Goal: Navigation & Orientation: Understand site structure

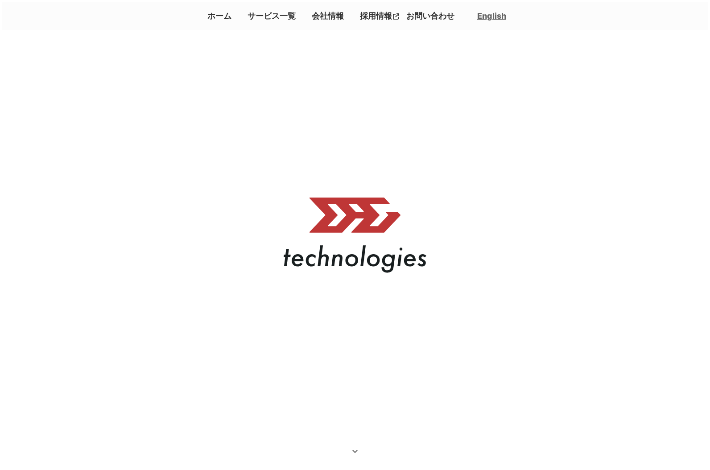
click at [324, 21] on link "会社情報" at bounding box center [327, 15] width 39 height 15
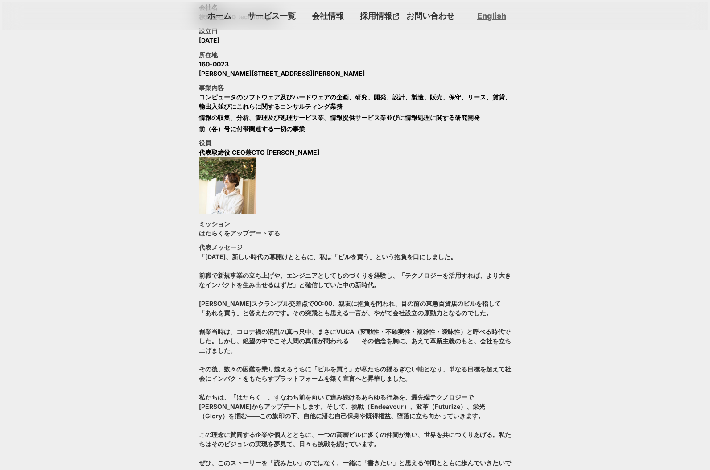
scroll to position [597, 0]
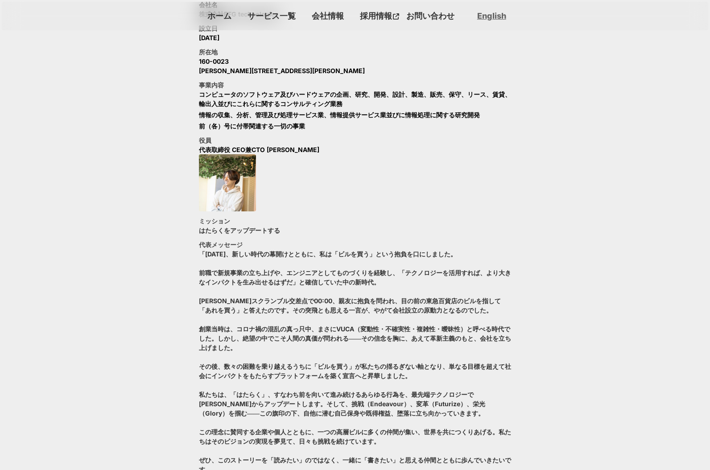
drag, startPoint x: 341, startPoint y: 421, endPoint x: 341, endPoint y: 416, distance: 4.9
click at [341, 417] on p "「[DATE]、新しい時代の幕開けとともに、私は「ビルを買う」という抱負を口にしました。 前職で新規事業の立ち上げや、エンジニアとしてものづくりを経験し、「テ…" at bounding box center [355, 361] width 312 height 225
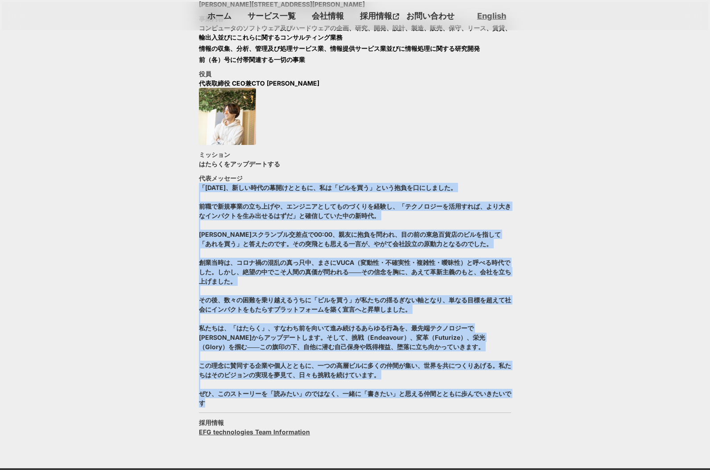
drag, startPoint x: 299, startPoint y: 238, endPoint x: 475, endPoint y: 467, distance: 288.3
click at [475, 467] on div "ホーム サービス一覧 会社情報 採用情報 お問い合わせ English keyboard_arrow_up keyboard_arrow_down サービス一…" at bounding box center [355, 65] width 710 height 1457
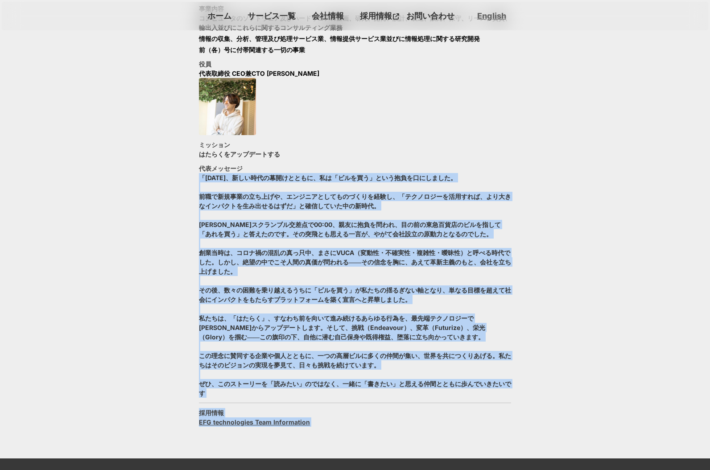
click at [395, 303] on p "「[DATE]、新しい時代の幕開けとともに、私は「ビルを買う」という抱負を口にしました。 前職で新規事業の立ち上げや、エンジニアとしてものづくりを経験し、「テ…" at bounding box center [355, 285] width 312 height 225
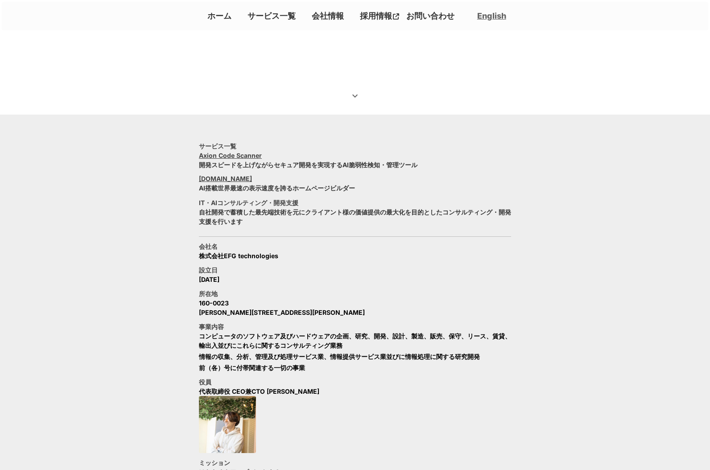
scroll to position [353, 0]
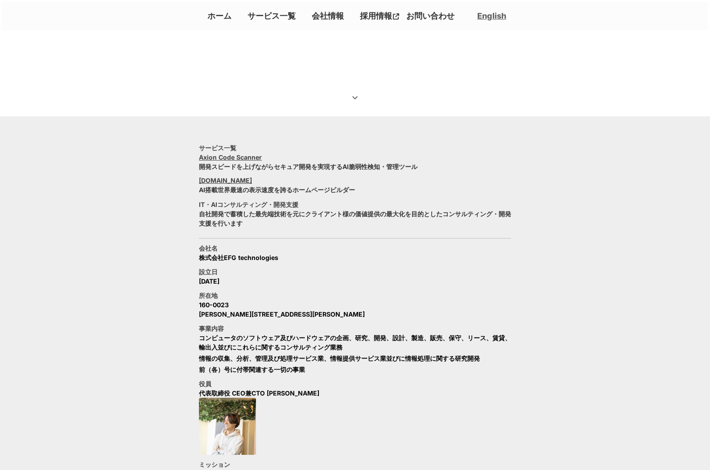
click at [242, 155] on link "Axion Code Scanner" at bounding box center [230, 156] width 63 height 9
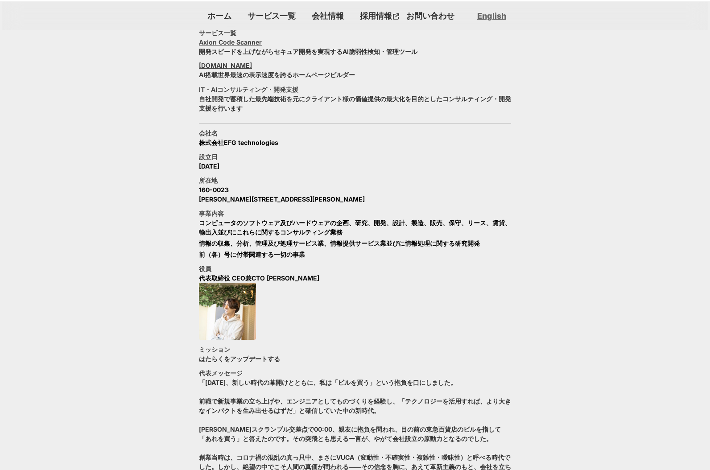
scroll to position [529, 0]
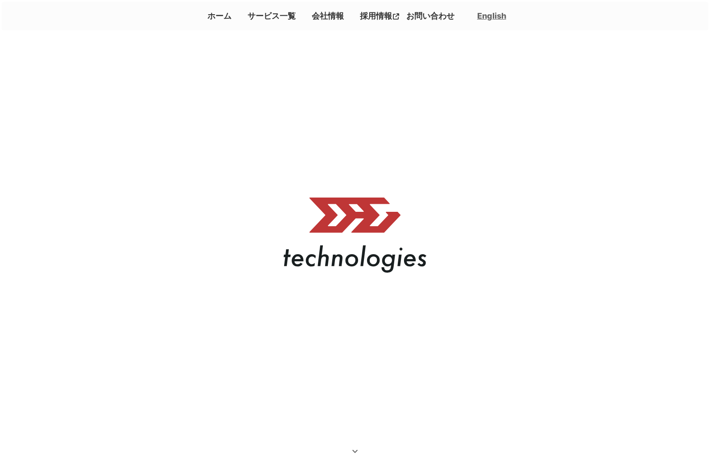
click at [325, 16] on link "会社情報" at bounding box center [327, 15] width 39 height 15
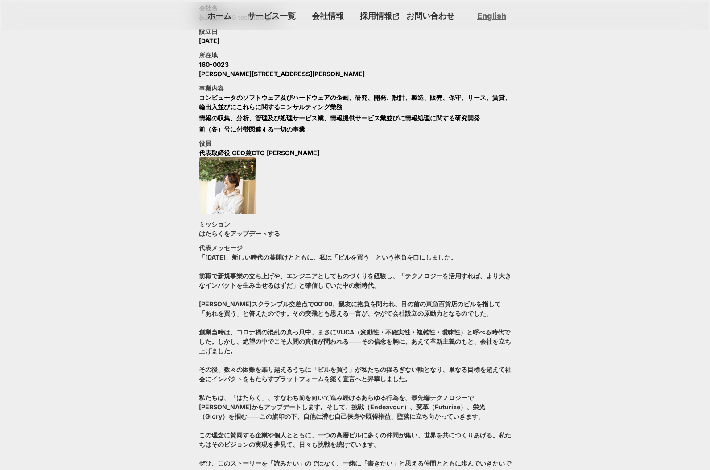
scroll to position [597, 0]
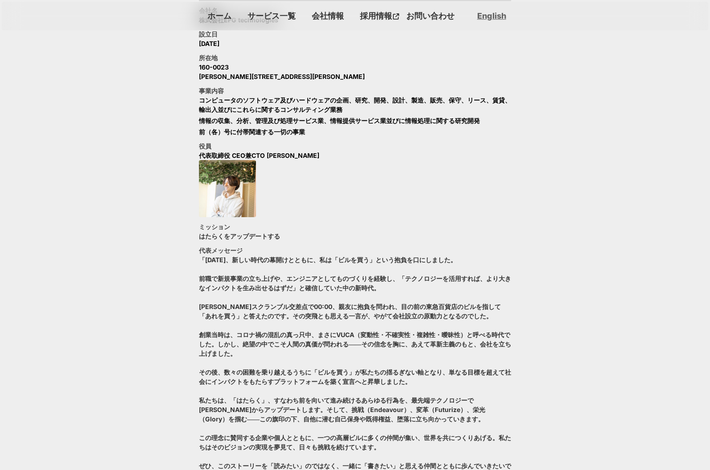
drag, startPoint x: 311, startPoint y: 130, endPoint x: 316, endPoint y: 135, distance: 7.0
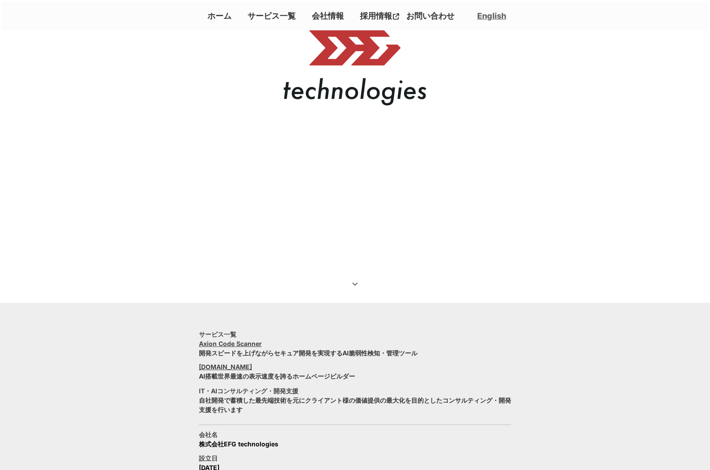
scroll to position [0, 0]
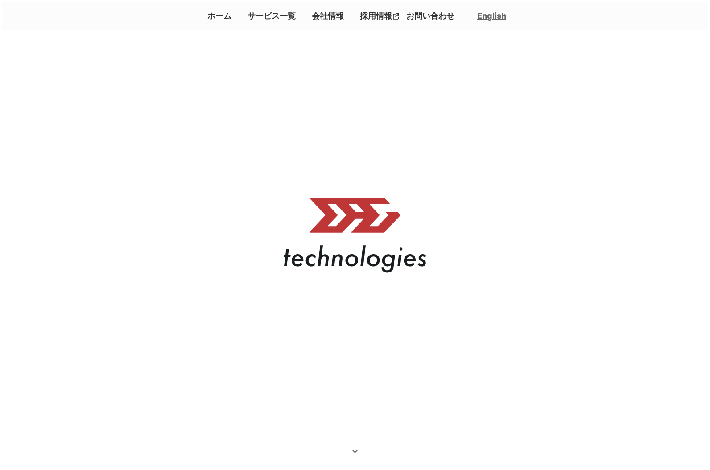
click at [267, 14] on link "サービス一覧" at bounding box center [271, 15] width 55 height 15
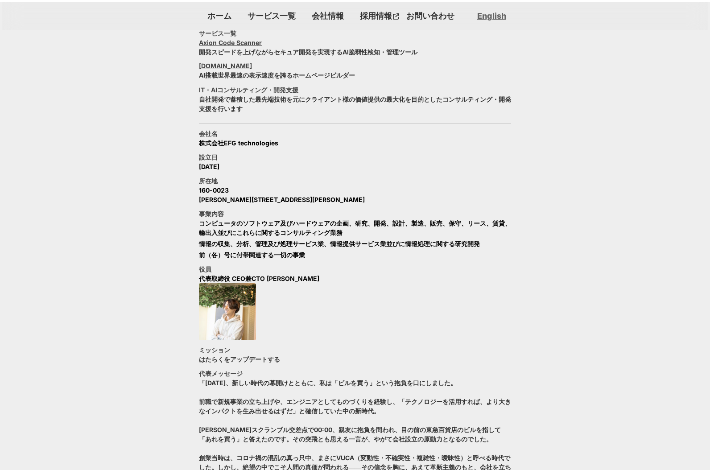
scroll to position [462, 0]
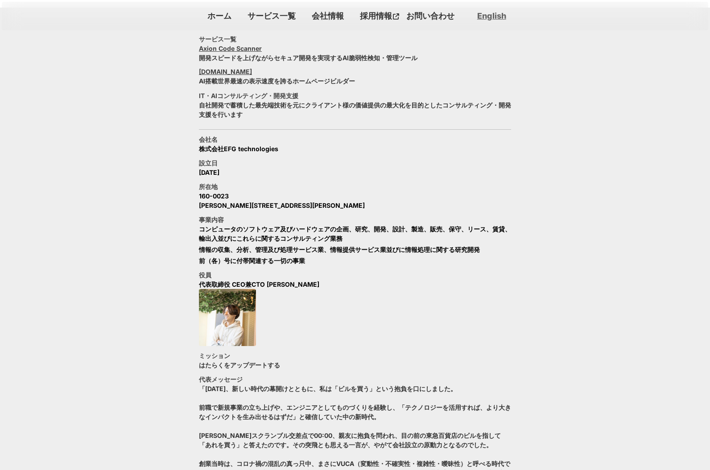
click at [224, 70] on link "[DOMAIN_NAME]" at bounding box center [225, 71] width 53 height 9
